Goal: Task Accomplishment & Management: Use online tool/utility

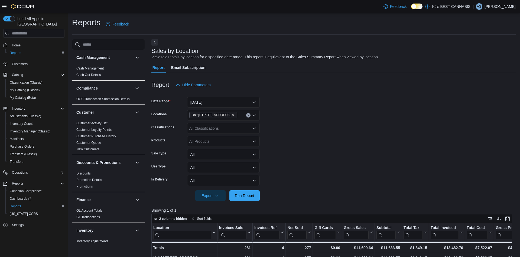
scroll to position [321, 0]
click at [24, 41] on span "Home" at bounding box center [37, 44] width 55 height 7
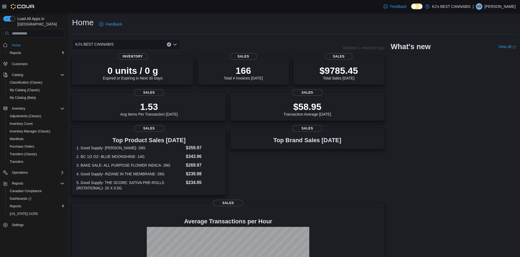
click at [175, 42] on div "KJ's BEST CANNABIS" at bounding box center [126, 44] width 108 height 11
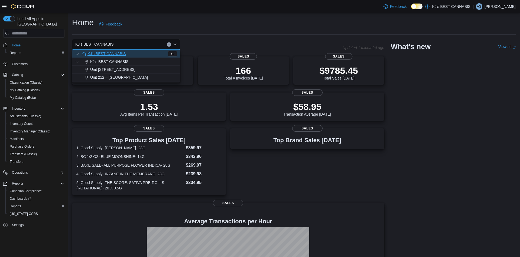
click at [135, 68] on span "Unit [STREET_ADDRESS]" at bounding box center [112, 69] width 45 height 5
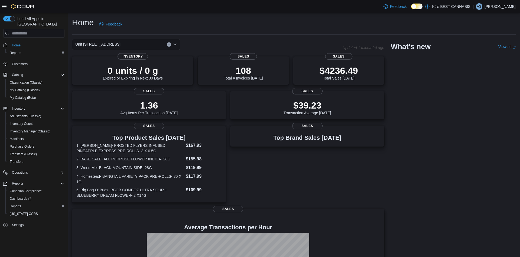
click at [175, 46] on icon "Open list of options" at bounding box center [175, 44] width 4 height 4
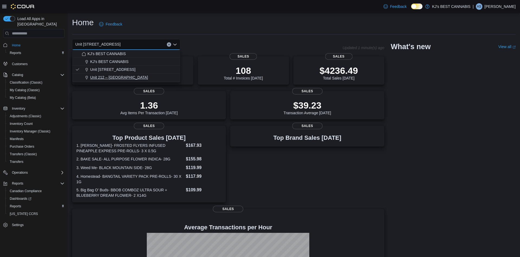
click at [145, 75] on span "Unit 212 – [GEOGRAPHIC_DATA]" at bounding box center [119, 77] width 58 height 5
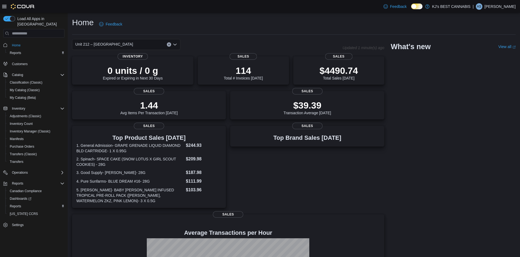
click at [175, 46] on icon "Open list of options" at bounding box center [175, 44] width 4 height 4
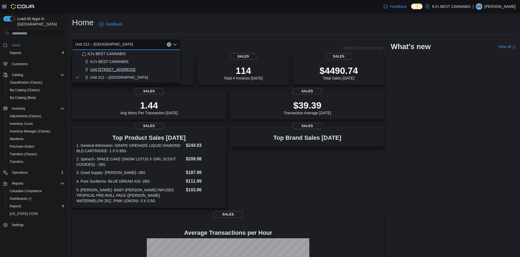
click at [131, 72] on span "Unit [STREET_ADDRESS]" at bounding box center [112, 69] width 45 height 5
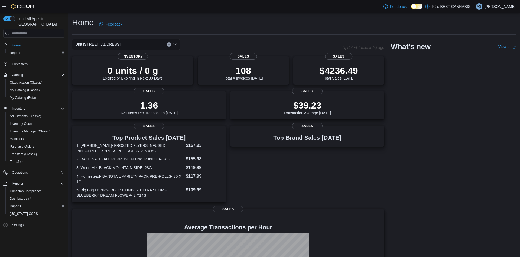
click at [175, 45] on icon "Open list of options" at bounding box center [174, 45] width 3 height 2
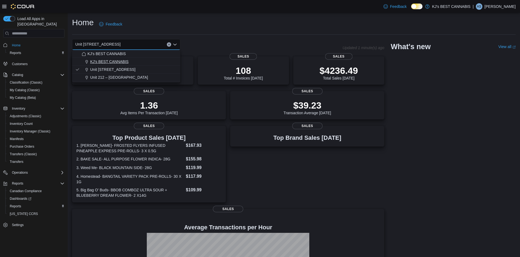
click at [119, 59] on span "KJ's BEST CANNABIS" at bounding box center [109, 61] width 38 height 5
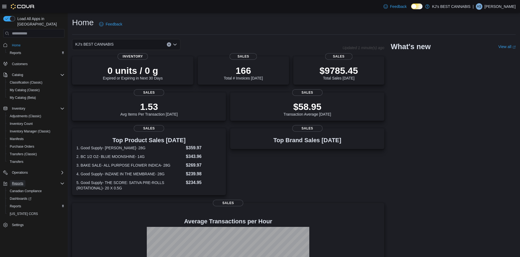
click at [16, 181] on span "Reports" at bounding box center [17, 183] width 11 height 4
click at [26, 180] on div "Reports" at bounding box center [37, 183] width 55 height 7
click at [17, 204] on span "Reports" at bounding box center [15, 206] width 11 height 4
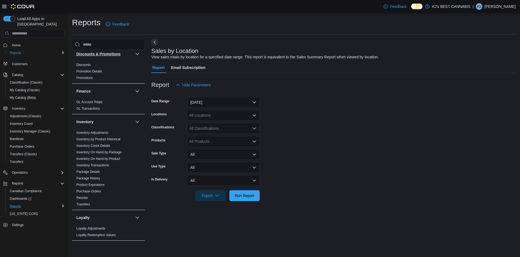
scroll to position [130, 0]
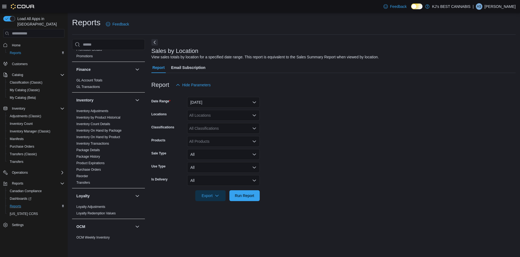
click at [220, 115] on div "All Locations" at bounding box center [223, 115] width 73 height 11
click at [236, 141] on span "Unit [STREET_ADDRESS]" at bounding box center [221, 139] width 45 height 5
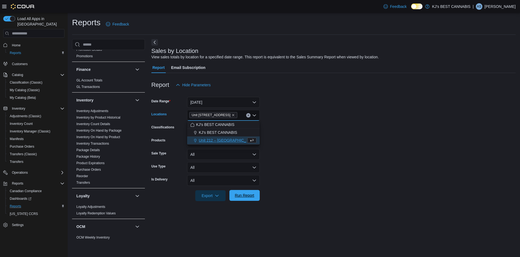
click at [254, 197] on span "Run Report" at bounding box center [245, 194] width 20 height 5
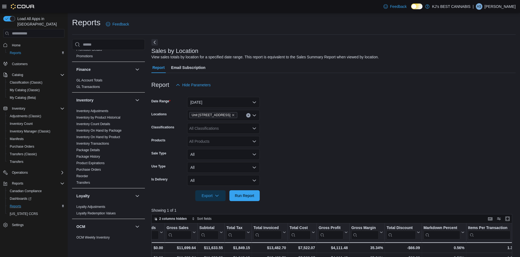
click at [235, 114] on span "Unit [STREET_ADDRESS]" at bounding box center [213, 114] width 43 height 5
click at [236, 141] on span "Unit 212 – [GEOGRAPHIC_DATA]" at bounding box center [228, 139] width 58 height 5
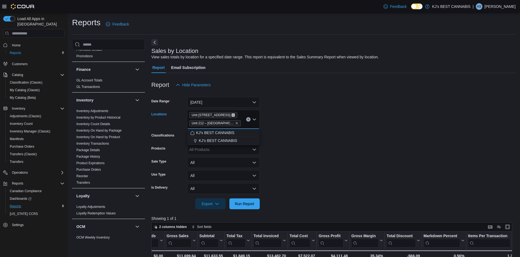
click at [235, 114] on icon "Remove Unit 103- 2700 Barnet Highway from selection in this group" at bounding box center [233, 114] width 3 height 3
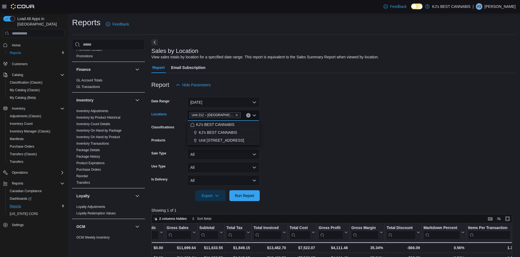
click at [254, 203] on div at bounding box center [333, 204] width 364 height 7
click at [253, 199] on span "Run Report" at bounding box center [245, 195] width 24 height 11
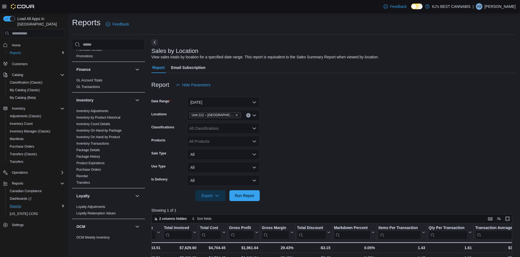
click at [237, 113] on span "Unit 212 – [GEOGRAPHIC_DATA]" at bounding box center [215, 114] width 47 height 5
click at [224, 131] on span "KJ's BEST CANNABIS" at bounding box center [218, 132] width 38 height 5
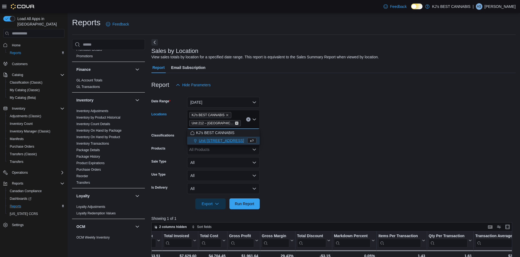
click at [236, 122] on icon "Remove Unit 212 – 32530 Lougheed Highway from selection in this group" at bounding box center [236, 122] width 3 height 3
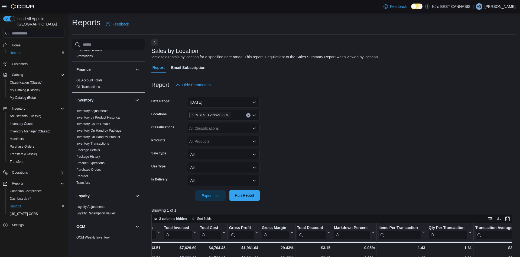
click at [240, 194] on span "Run Report" at bounding box center [245, 194] width 20 height 5
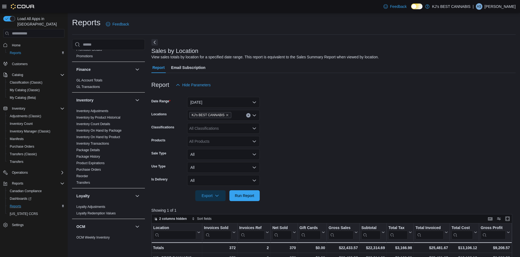
click at [248, 117] on button "Clear input" at bounding box center [248, 115] width 4 height 4
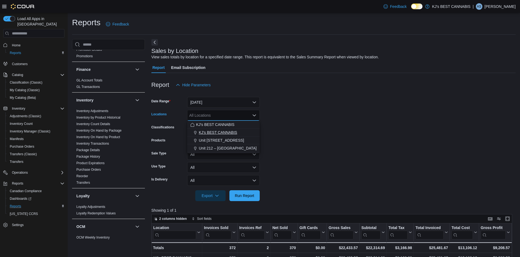
click at [231, 131] on span "KJ's BEST CANNABIS" at bounding box center [218, 132] width 38 height 5
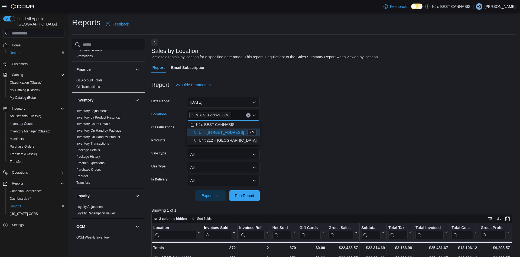
click at [348, 140] on form "Date Range [DATE] Locations KJ's BEST CANNABIS Combo box. Selected. KJ's BEST C…" at bounding box center [333, 145] width 364 height 111
click at [254, 115] on icon "Open list of options" at bounding box center [254, 115] width 4 height 4
click at [304, 126] on form "Date Range [DATE] Locations KJ's BEST CANNABIS Combo box. Selected. KJ's BEST C…" at bounding box center [333, 145] width 364 height 111
click at [252, 128] on div "All Classifications" at bounding box center [223, 128] width 73 height 11
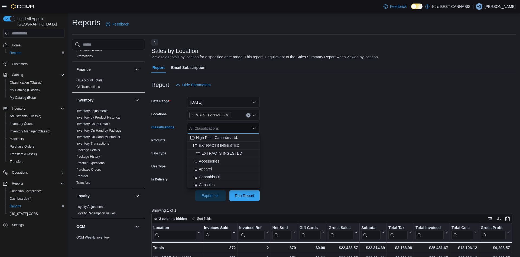
scroll to position [95, 0]
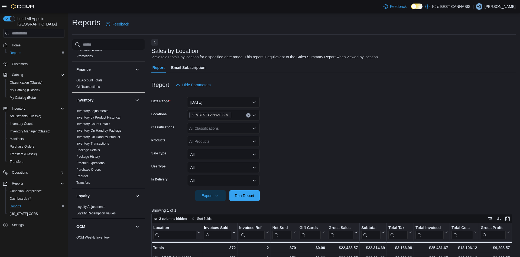
click at [312, 144] on form "Date Range [DATE] Locations KJ's BEST CANNABIS Classifications All Classificati…" at bounding box center [333, 145] width 364 height 111
click at [256, 102] on button "[DATE]" at bounding box center [223, 102] width 73 height 11
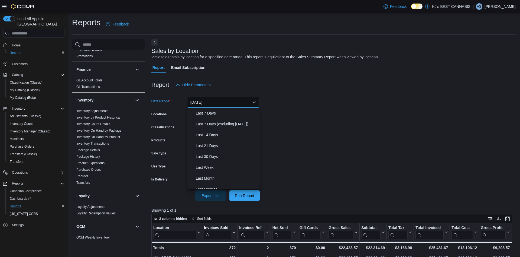
scroll to position [52, 0]
click at [218, 136] on span "Last 30 Days" at bounding box center [227, 137] width 62 height 7
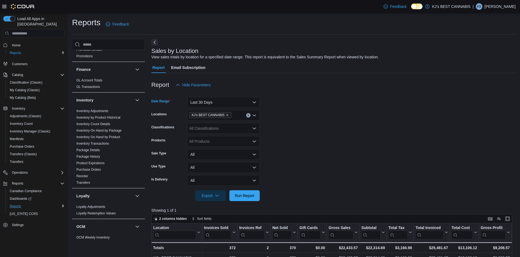
click at [332, 151] on form "Date Range Last 30 Days Locations KJ's BEST CANNABIS Classifications All Classi…" at bounding box center [333, 145] width 364 height 111
click at [245, 192] on span "Run Report" at bounding box center [245, 195] width 24 height 11
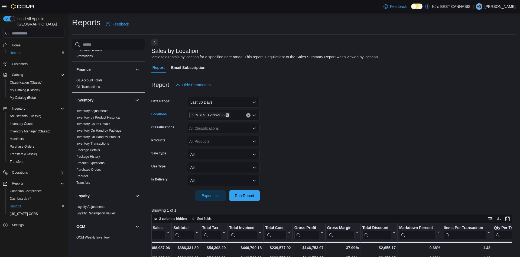
click at [226, 114] on icon "Remove KJ's BEST CANNABIS from selection in this group" at bounding box center [227, 115] width 2 height 2
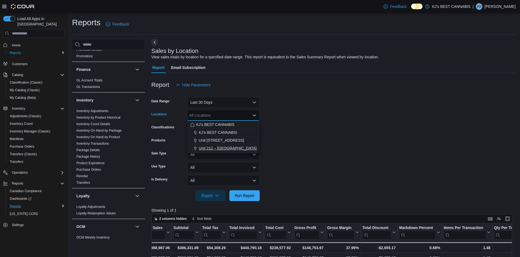
click at [238, 148] on span "Unit 212 – [GEOGRAPHIC_DATA]" at bounding box center [228, 147] width 58 height 5
click at [235, 114] on icon "Remove Unit 212 – 32530 Lougheed Highway from selection in this group" at bounding box center [236, 114] width 3 height 3
click at [231, 141] on span "Unit [STREET_ADDRESS]" at bounding box center [221, 139] width 45 height 5
click at [321, 145] on form "Date Range Last 30 Days Locations [STREET_ADDRESS] Selected. [STREET_ADDRESS]. …" at bounding box center [333, 145] width 364 height 111
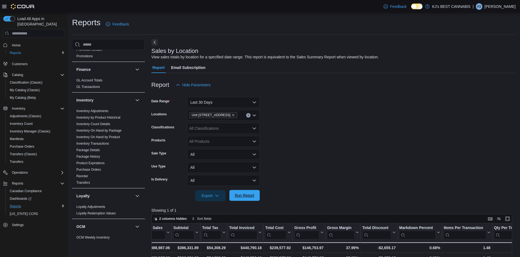
click at [248, 196] on span "Run Report" at bounding box center [245, 194] width 20 height 5
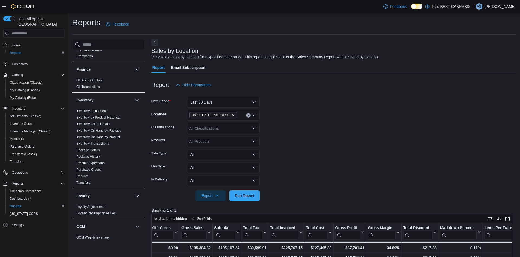
click at [247, 116] on button "Clear input" at bounding box center [248, 115] width 4 height 4
